Goal: Task Accomplishment & Management: Manage account settings

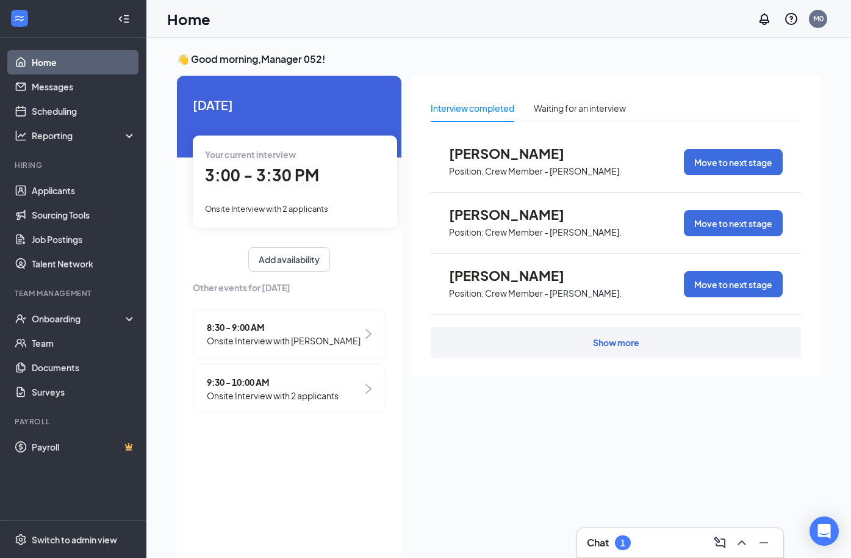
click at [261, 203] on div "Onsite Interview with 2 applicants" at bounding box center [295, 207] width 180 height 13
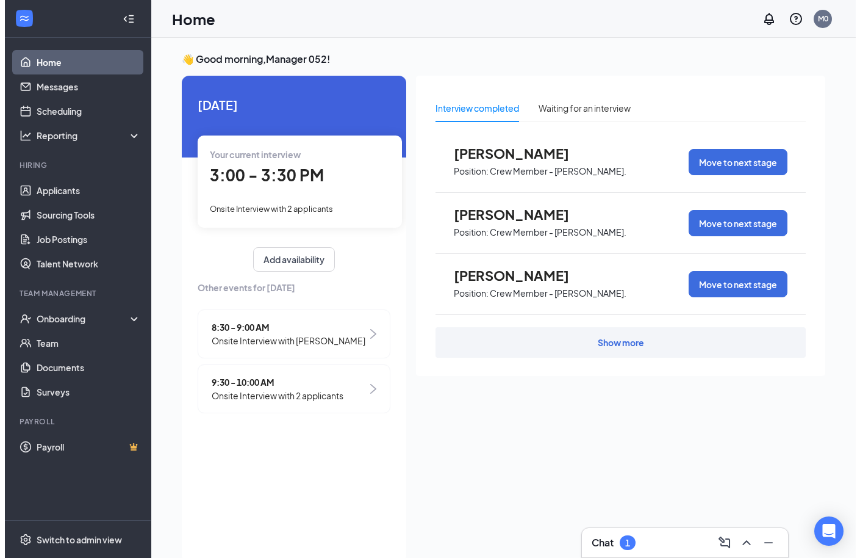
scroll to position [5, 0]
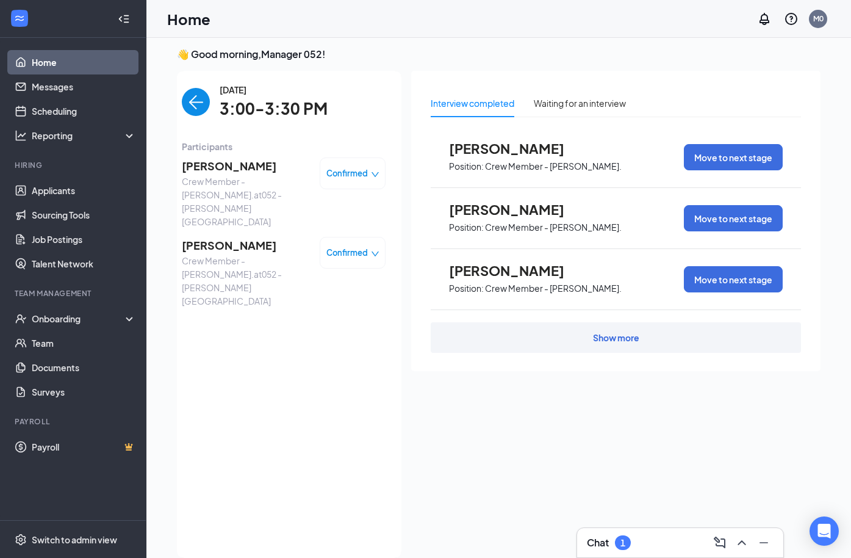
click at [222, 237] on span "[PERSON_NAME]" at bounding box center [246, 245] width 128 height 17
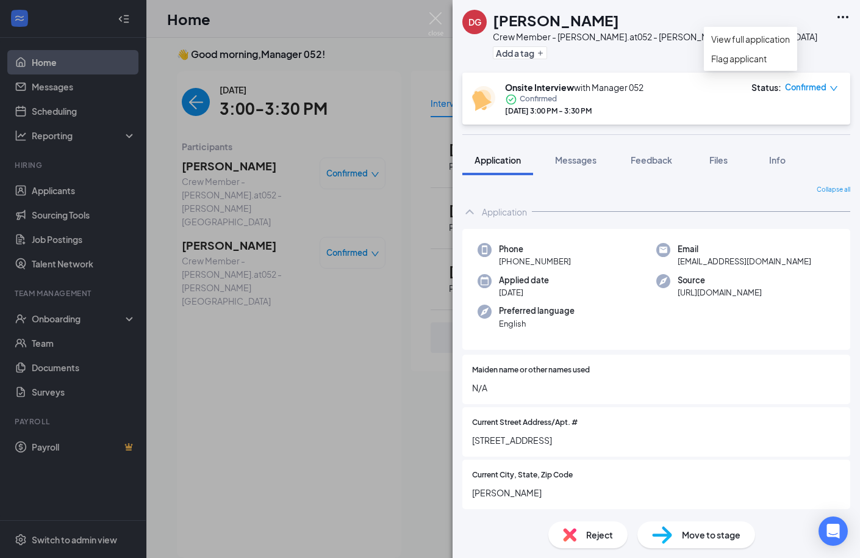
click at [845, 16] on icon "Ellipses" at bounding box center [843, 17] width 15 height 15
click at [749, 42] on link "View full application" at bounding box center [750, 38] width 79 height 13
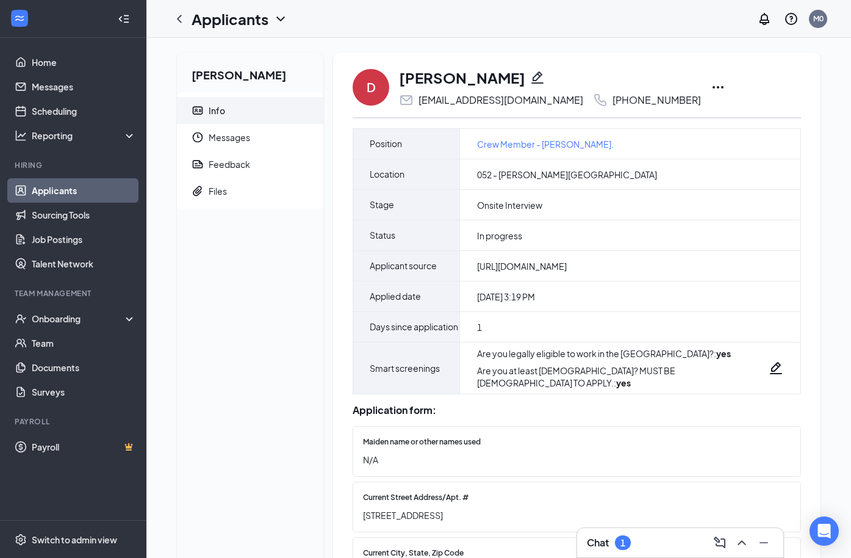
click at [711, 87] on icon "Ellipses" at bounding box center [718, 87] width 15 height 15
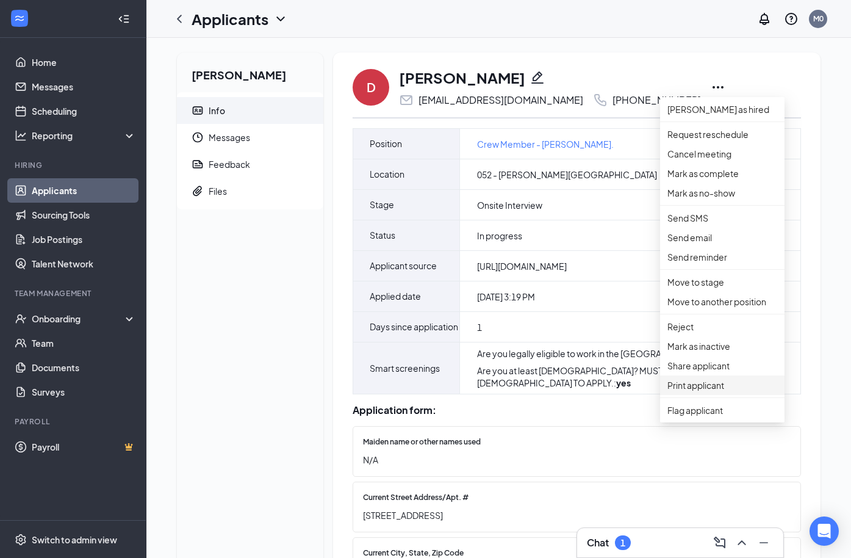
click at [708, 392] on p "Print applicant" at bounding box center [723, 384] width 110 height 13
